Goal: Task Accomplishment & Management: Manage account settings

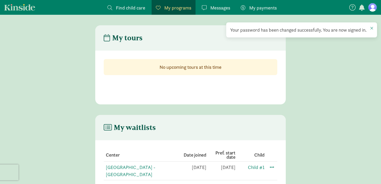
scroll to position [11, 0]
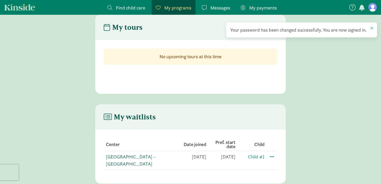
click at [122, 156] on link "[GEOGRAPHIC_DATA] - [GEOGRAPHIC_DATA]" at bounding box center [130, 160] width 49 height 13
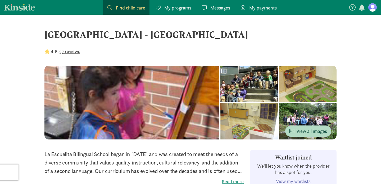
click at [374, 7] on figure at bounding box center [372, 7] width 8 height 8
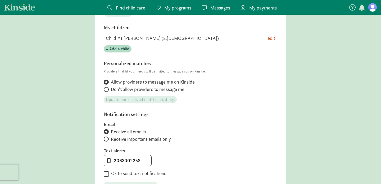
scroll to position [128, 0]
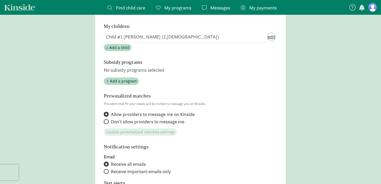
click at [270, 38] on span "edit" at bounding box center [271, 36] width 8 height 7
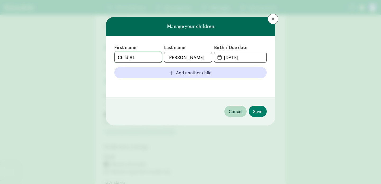
drag, startPoint x: 157, startPoint y: 58, endPoint x: 98, endPoint y: 62, distance: 59.4
click at [98, 63] on div "Manage your children First name Child #1 Last name [PERSON_NAME] Birth / Due da…" at bounding box center [190, 92] width 381 height 184
type input "[PERSON_NAME]"
click at [246, 57] on input "[DATE]" at bounding box center [243, 57] width 46 height 11
click at [221, 58] on input "[DATE]" at bounding box center [243, 57] width 46 height 11
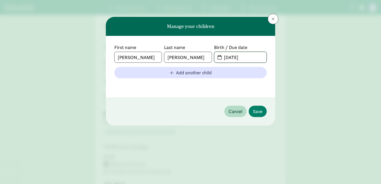
click at [235, 59] on input "[DATE]" at bounding box center [243, 57] width 46 height 11
type input "[DATE]"
click at [253, 112] on span "Save" at bounding box center [258, 111] width 10 height 7
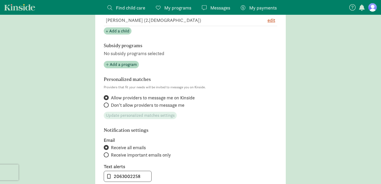
scroll to position [145, 0]
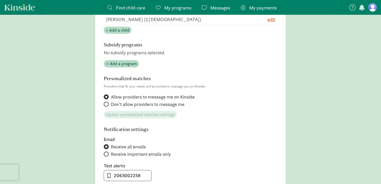
click at [170, 153] on span "Receive important emails only" at bounding box center [141, 154] width 60 height 6
click at [107, 153] on input "Receive important emails only" at bounding box center [105, 154] width 3 height 3
radio input "true"
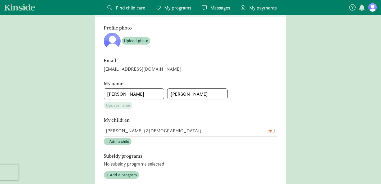
scroll to position [0, 0]
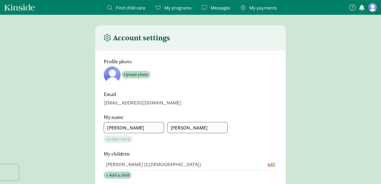
click at [166, 7] on span "My programs" at bounding box center [177, 7] width 27 height 7
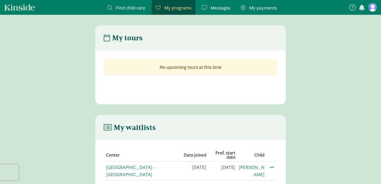
scroll to position [11, 0]
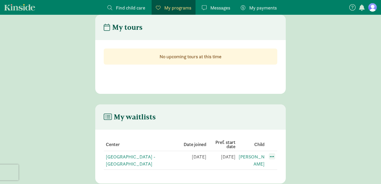
click at [270, 156] on span at bounding box center [272, 157] width 6 height 6
click at [277, 167] on div "Edit preferences" at bounding box center [290, 168] width 48 height 11
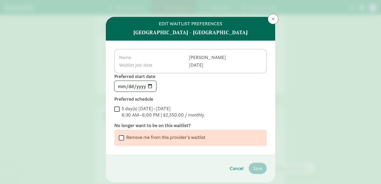
click at [150, 86] on input "[DATE]" at bounding box center [134, 86] width 41 height 11
click at [169, 82] on div "[DATE]" at bounding box center [190, 86] width 152 height 11
click at [150, 87] on input "[DATE]" at bounding box center [134, 86] width 41 height 11
type input "[DATE]"
click at [116, 108] on input "5 day(s) [DATE]–[DATE] 6:30 AM–6:00 PM | $2,550.00 / monthly" at bounding box center [116, 109] width 5 height 7
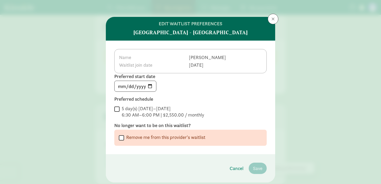
checkbox input "true"
click at [128, 63] on th "Waitlist join date" at bounding box center [154, 65] width 70 height 8
click at [262, 169] on button "Save" at bounding box center [257, 168] width 18 height 11
